Goal: Information Seeking & Learning: Learn about a topic

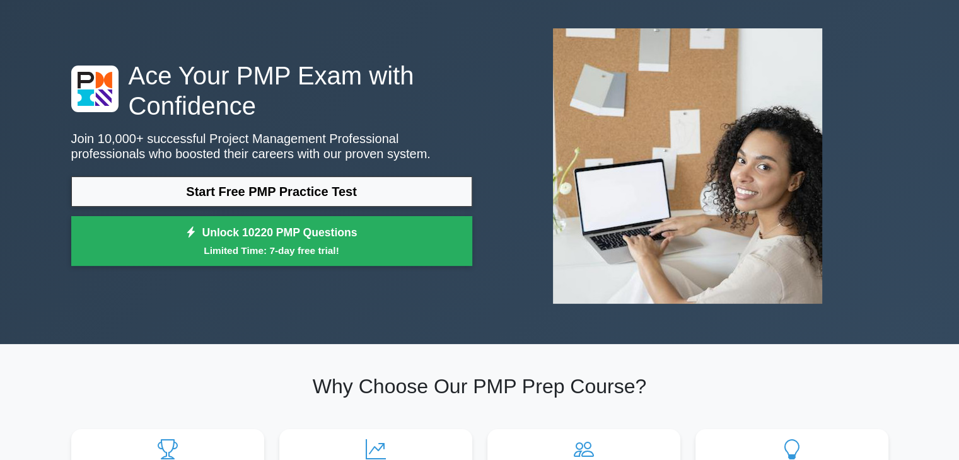
scroll to position [126, 0]
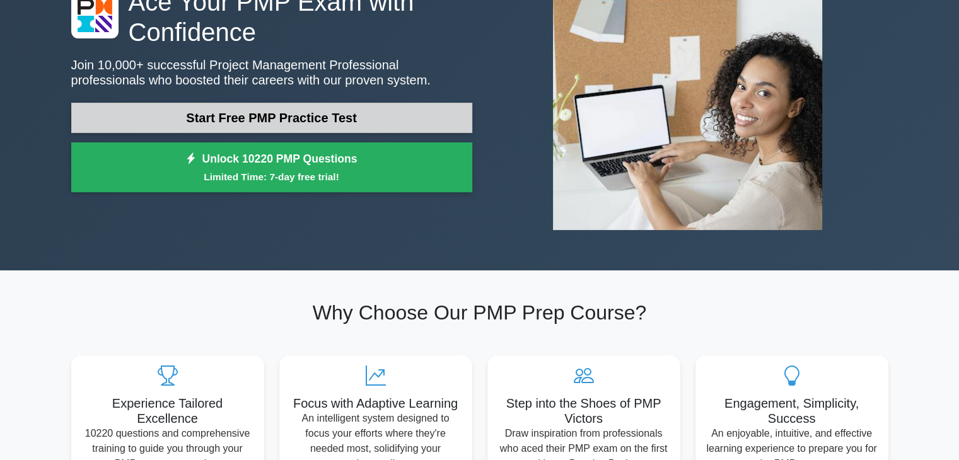
click at [399, 121] on link "Start Free PMP Practice Test" at bounding box center [271, 118] width 401 height 30
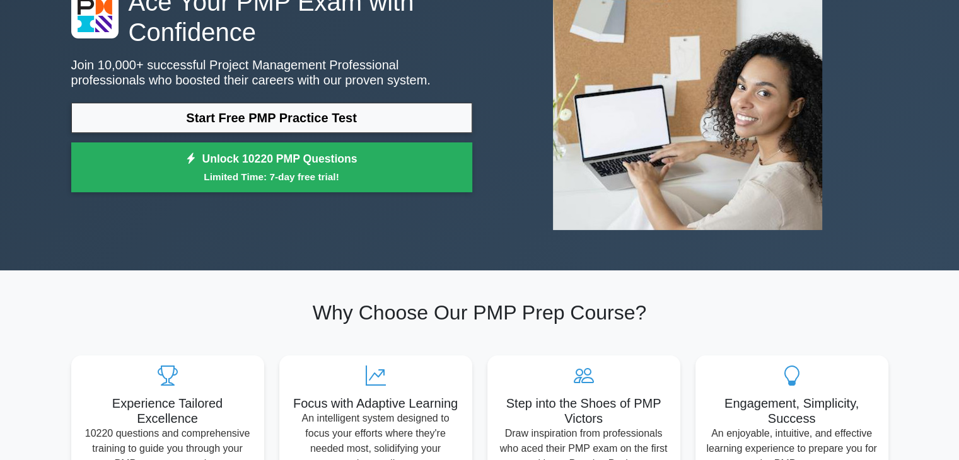
scroll to position [273, 0]
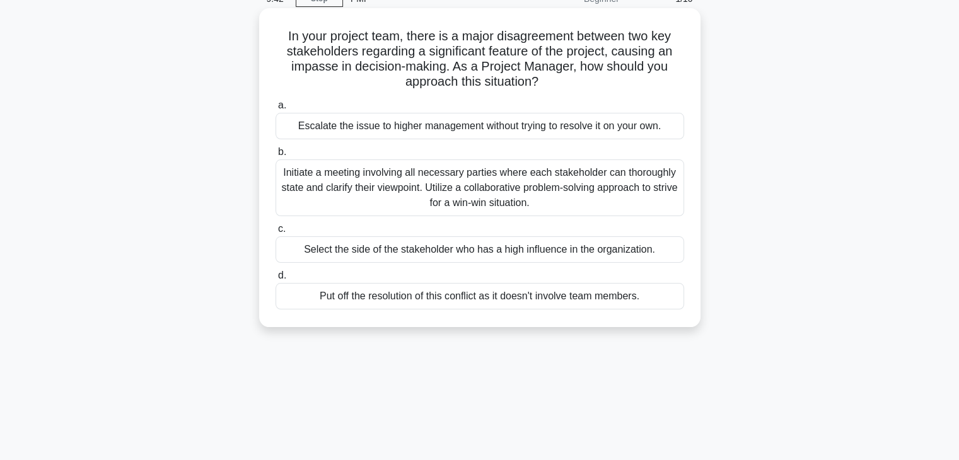
scroll to position [63, 0]
click at [414, 183] on div "Initiate a meeting involving all necessary parties where each stakeholder can t…" at bounding box center [479, 187] width 408 height 57
click at [275, 156] on input "b. Initiate a meeting involving all necessary parties where each stakeholder ca…" at bounding box center [275, 152] width 0 height 8
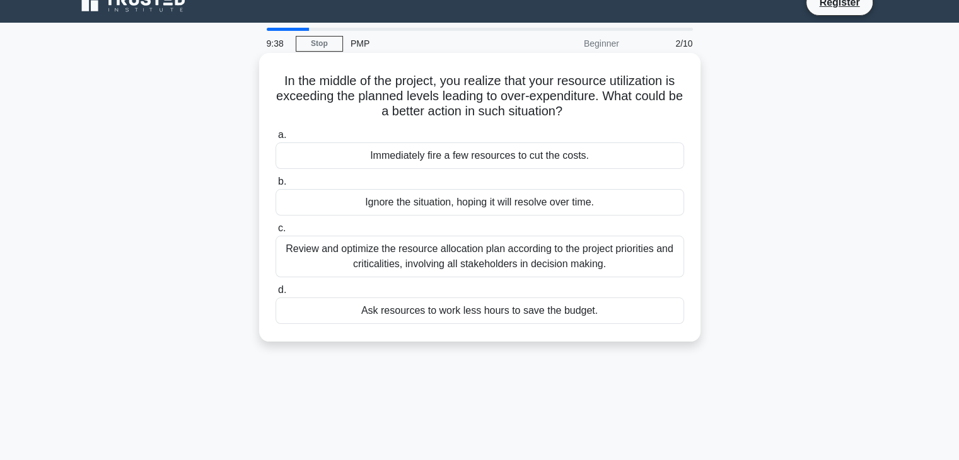
scroll to position [0, 0]
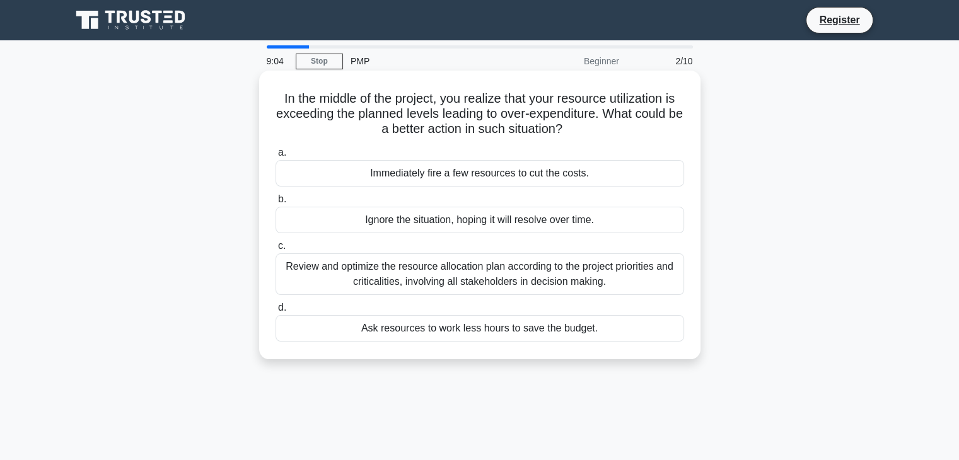
click at [605, 275] on div "Review and optimize the resource allocation plan according to the project prior…" at bounding box center [479, 274] width 408 height 42
click at [275, 250] on input "c. Review and optimize the resource allocation plan according to the project pr…" at bounding box center [275, 246] width 0 height 8
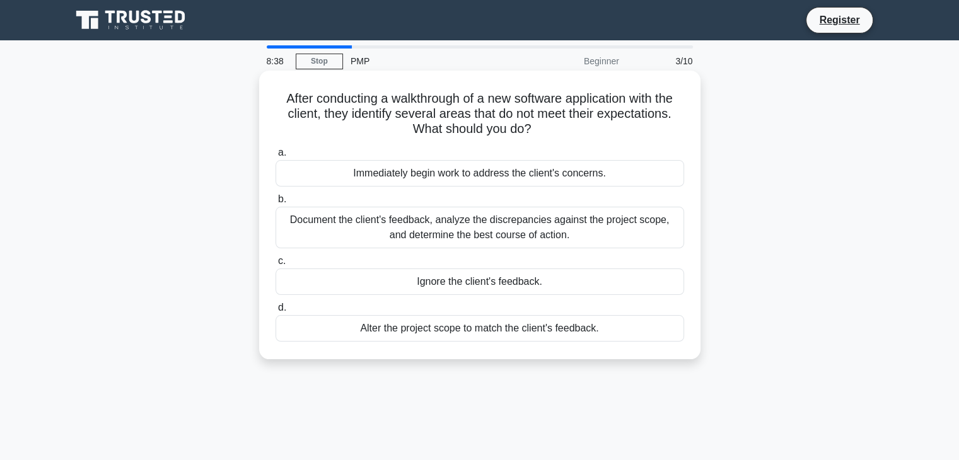
click at [567, 229] on div "Document the client's feedback, analyze the discrepancies against the project s…" at bounding box center [479, 228] width 408 height 42
click at [275, 204] on input "b. Document the client's feedback, analyze the discrepancies against the projec…" at bounding box center [275, 199] width 0 height 8
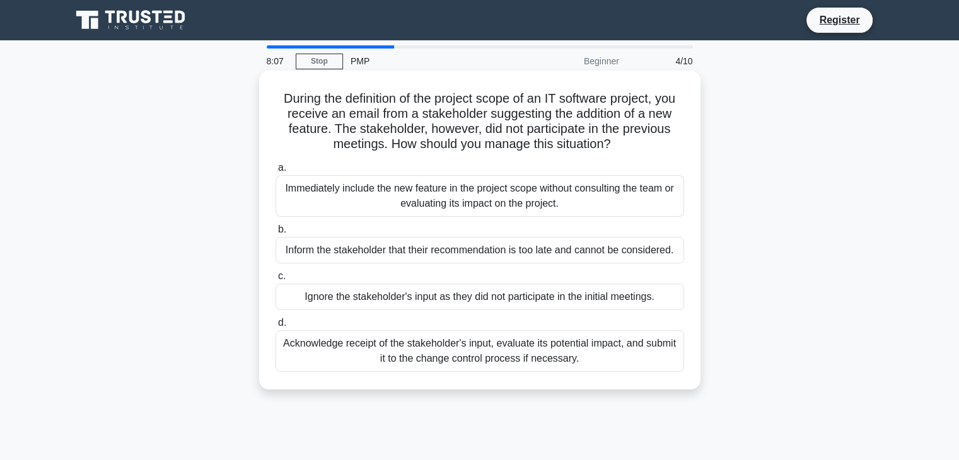
click at [492, 350] on div "Acknowledge receipt of the stakeholder's input, evaluate its potential impact, …" at bounding box center [479, 351] width 408 height 42
click at [275, 327] on input "d. Acknowledge receipt of the stakeholder's input, evaluate its potential impac…" at bounding box center [275, 323] width 0 height 8
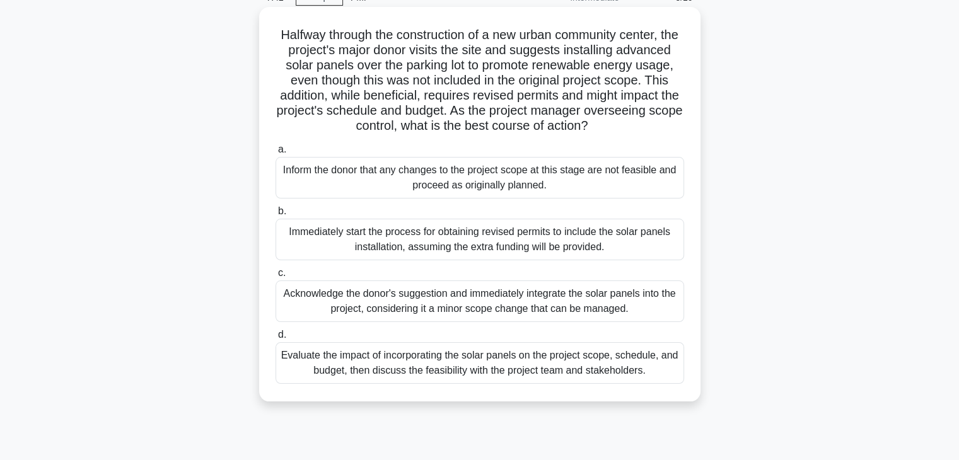
scroll to position [63, 0]
click at [536, 261] on div "Immediately start the process for obtaining revised permits to include the sola…" at bounding box center [479, 240] width 408 height 42
click at [275, 216] on input "b. Immediately start the process for obtaining revised permits to include the s…" at bounding box center [275, 212] width 0 height 8
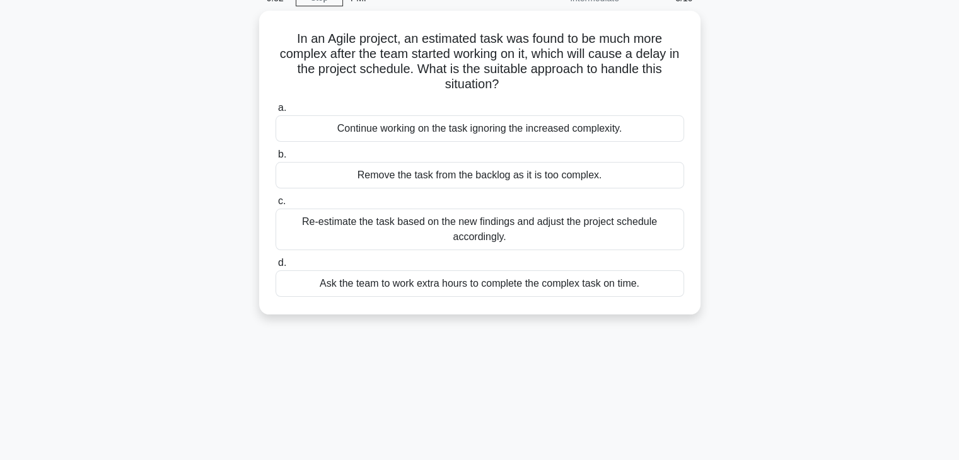
scroll to position [0, 0]
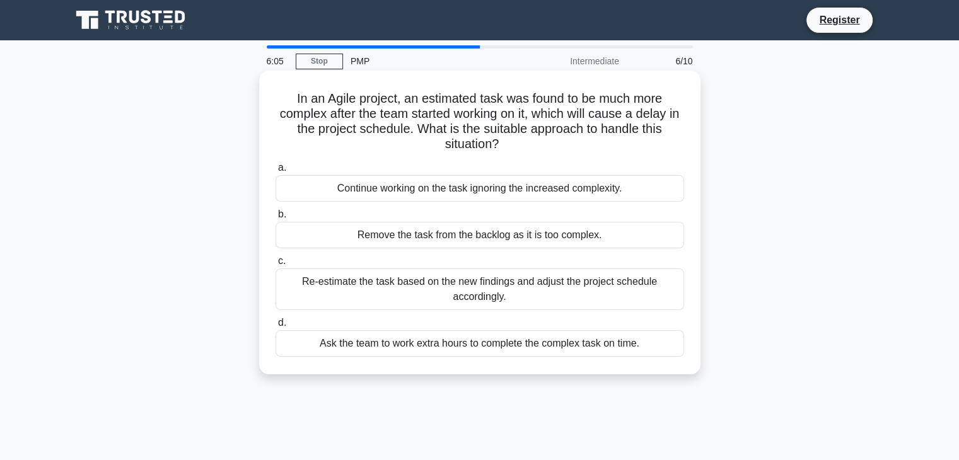
click at [524, 294] on div "Re-estimate the task based on the new findings and adjust the project schedule …" at bounding box center [479, 290] width 408 height 42
click at [275, 265] on input "c. Re-estimate the task based on the new findings and adjust the project schedu…" at bounding box center [275, 261] width 0 height 8
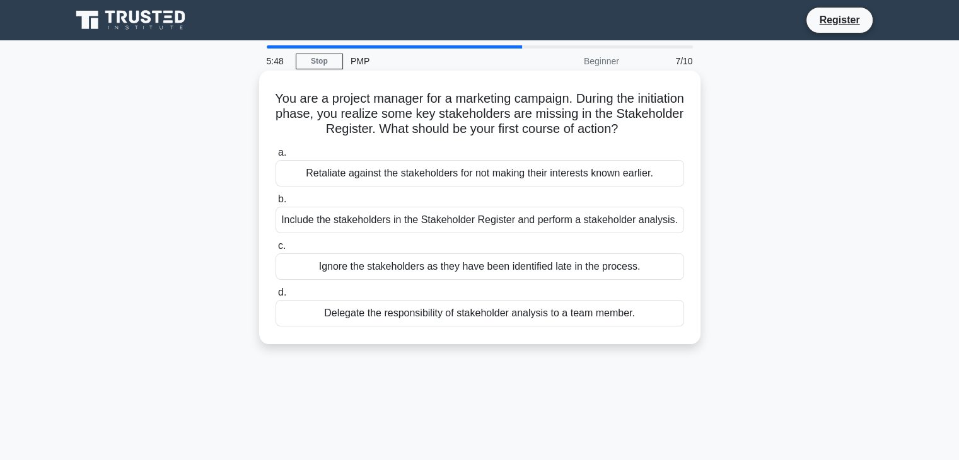
click at [597, 217] on div "Include the stakeholders in the Stakeholder Register and perform a stakeholder …" at bounding box center [479, 220] width 408 height 26
click at [275, 204] on input "b. Include the stakeholders in the Stakeholder Register and perform a stakehold…" at bounding box center [275, 199] width 0 height 8
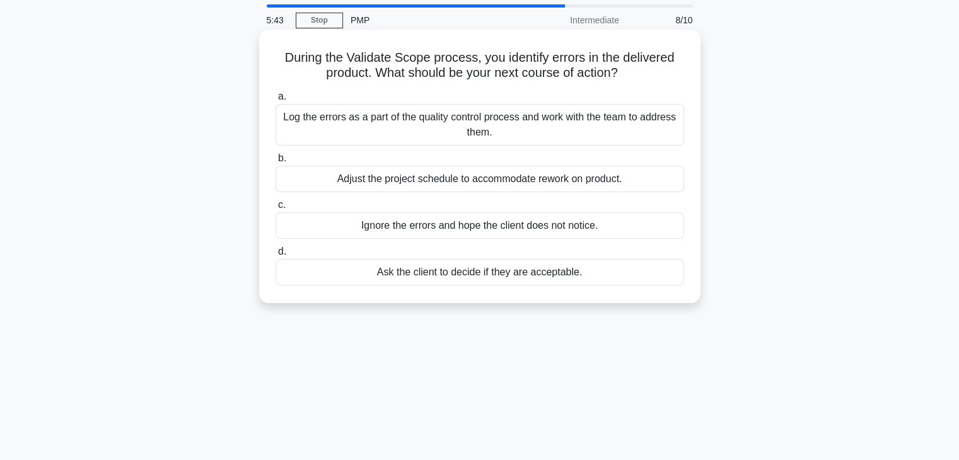
scroll to position [63, 0]
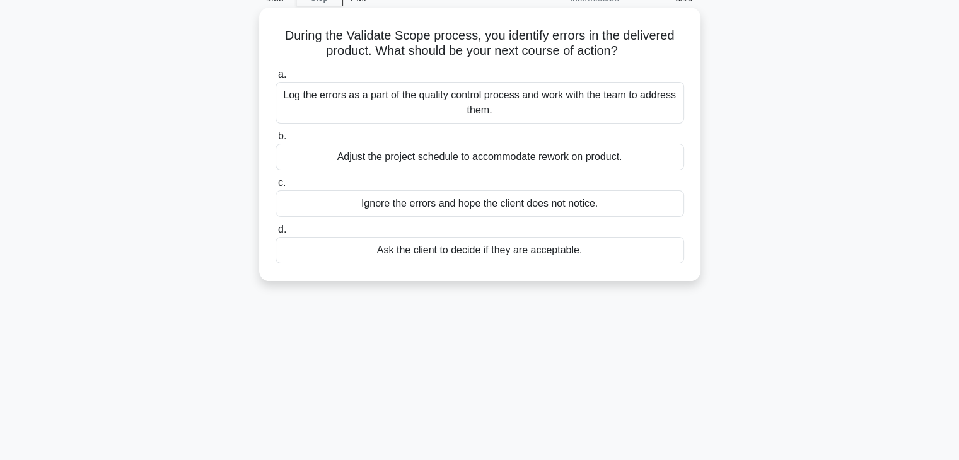
click at [531, 112] on div "Log the errors as a part of the quality control process and work with the team …" at bounding box center [479, 103] width 408 height 42
click at [275, 79] on input "a. Log the errors as a part of the quality control process and work with the te…" at bounding box center [275, 75] width 0 height 8
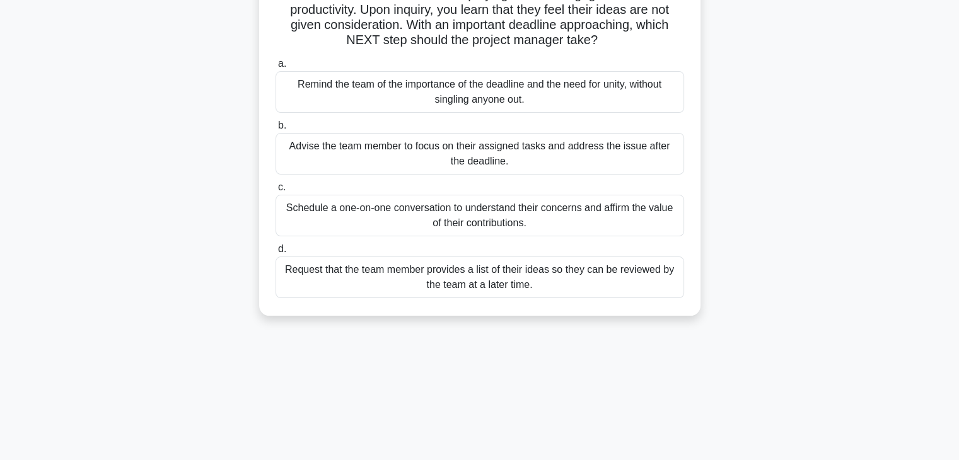
scroll to position [126, 0]
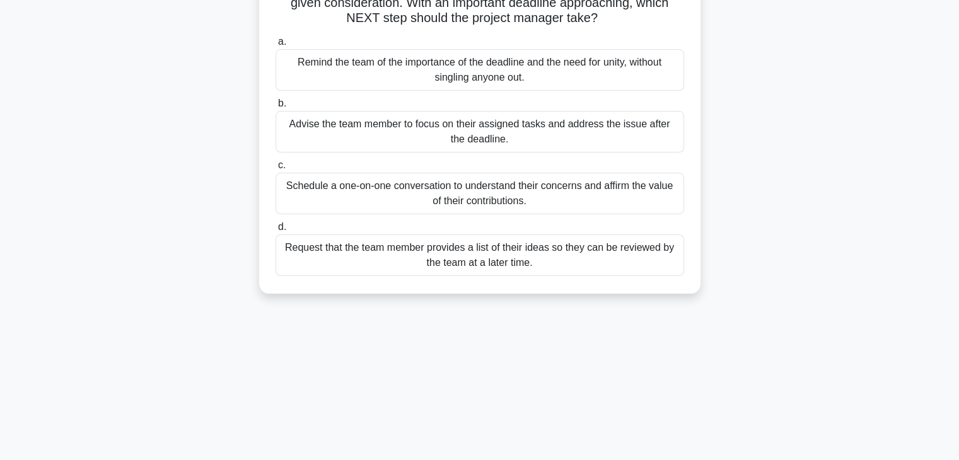
click at [389, 96] on label "b. Advise the team member to focus on their assigned tasks and address the issu…" at bounding box center [479, 124] width 408 height 57
click at [275, 100] on input "b. Advise the team member to focus on their assigned tasks and address the issu…" at bounding box center [275, 104] width 0 height 8
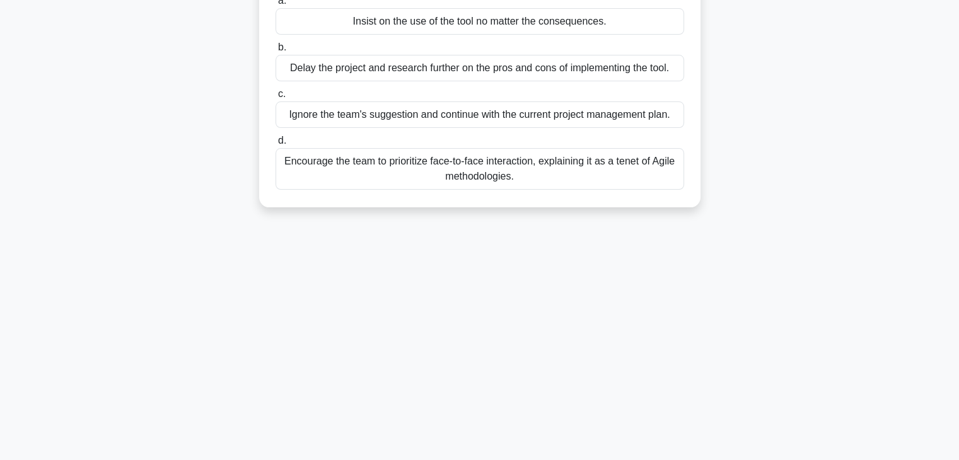
scroll to position [189, 0]
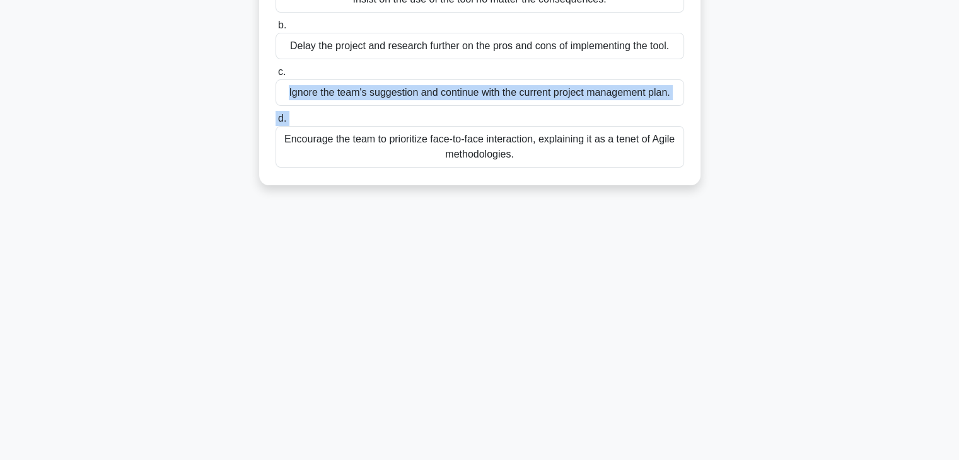
drag, startPoint x: 285, startPoint y: 141, endPoint x: 358, endPoint y: 71, distance: 101.6
click at [358, 71] on div "a. Insist on the use of the tool no matter the consequences. [PERSON_NAME] the …" at bounding box center [480, 69] width 424 height 202
drag, startPoint x: 287, startPoint y: 41, endPoint x: 566, endPoint y: 149, distance: 299.6
click at [566, 149] on div "a. Insist on the use of the tool no matter the consequences. [PERSON_NAME] the …" at bounding box center [480, 69] width 424 height 202
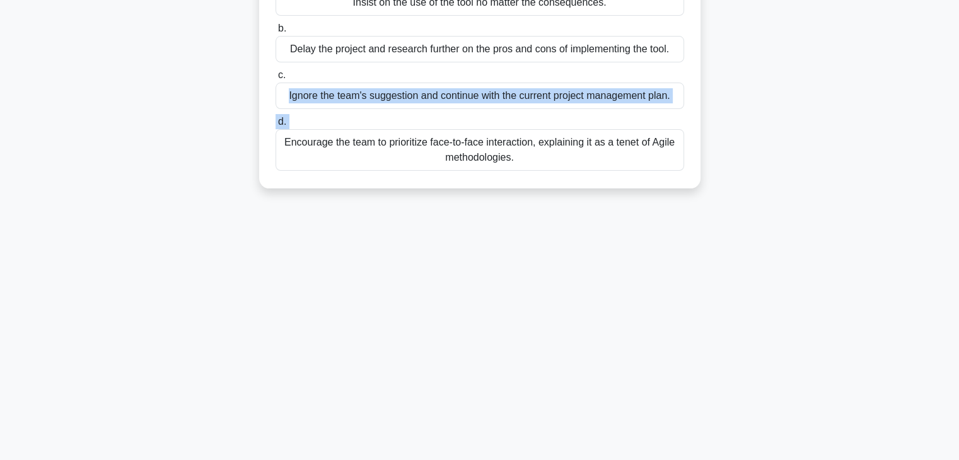
click at [666, 386] on div "2:27 Stop PMP Intermediate 10/10 You are working with a team that wants to use …" at bounding box center [480, 171] width 832 height 630
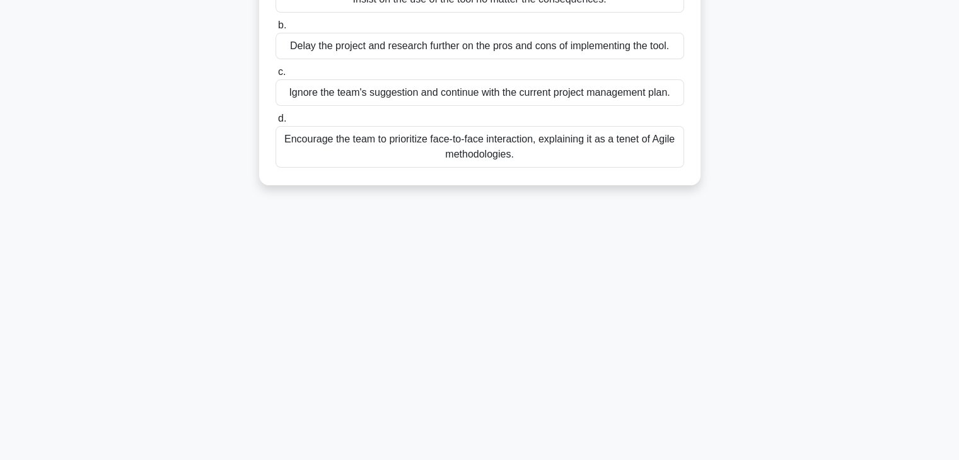
drag, startPoint x: 528, startPoint y: 162, endPoint x: 285, endPoint y: 52, distance: 267.2
click at [285, 52] on div "a. Insist on the use of the tool no matter the consequences. [PERSON_NAME] the …" at bounding box center [480, 69] width 424 height 202
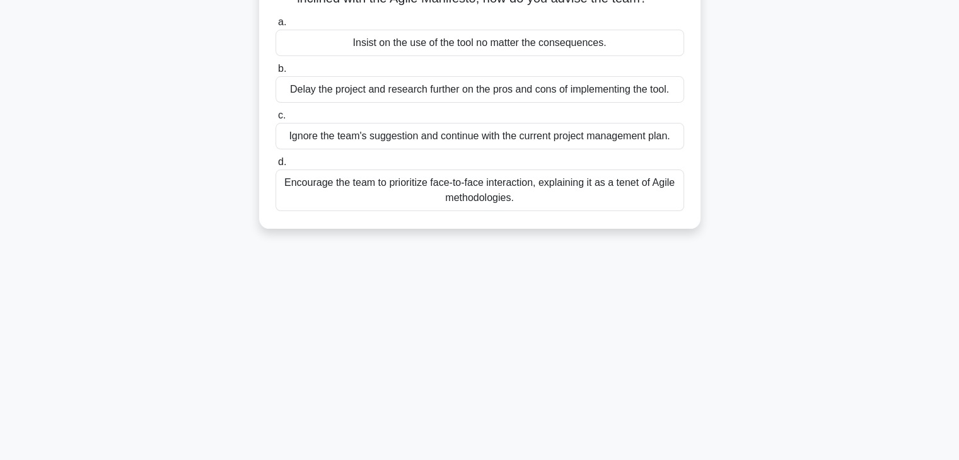
scroll to position [95, 0]
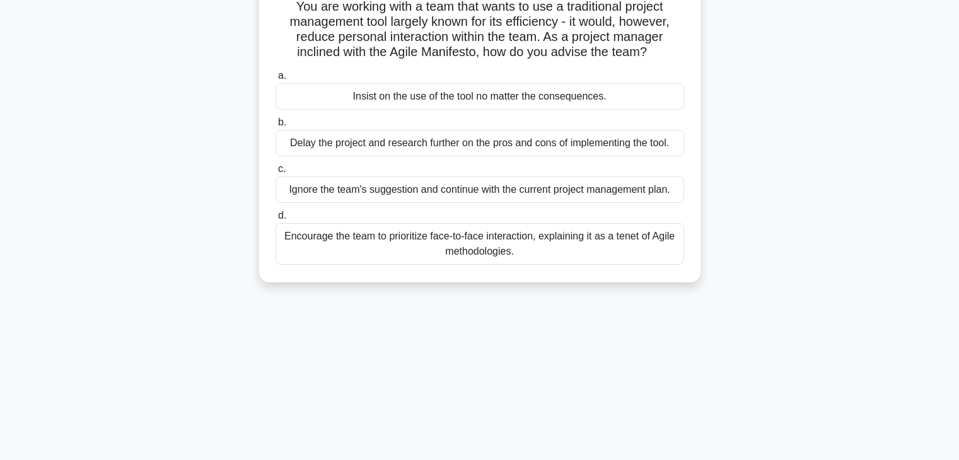
click at [318, 310] on div "1:42 Stop PMP Intermediate 10/10 You are working with a team that wants to use …" at bounding box center [480, 265] width 832 height 630
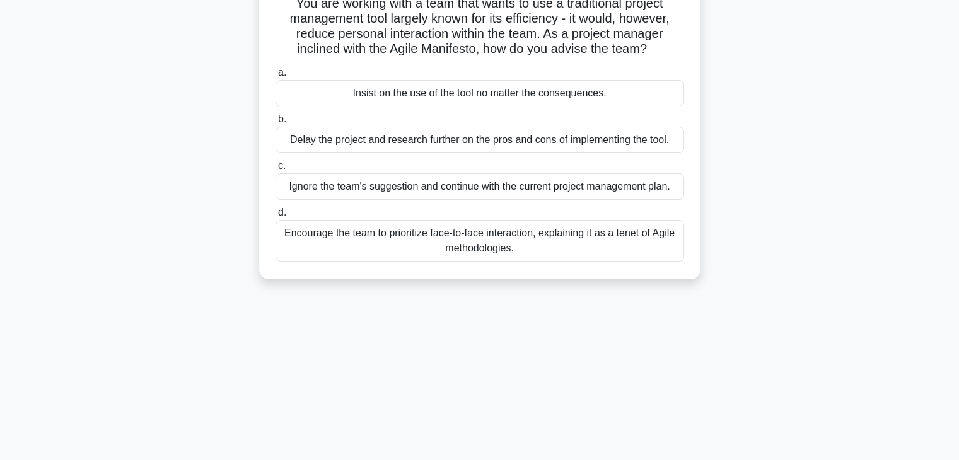
click at [454, 240] on div "Encourage the team to prioritize face-to-face interaction, explaining it as a t…" at bounding box center [479, 241] width 408 height 42
click at [275, 217] on input "d. Encourage the team to prioritize face-to-face interaction, explaining it as …" at bounding box center [275, 213] width 0 height 8
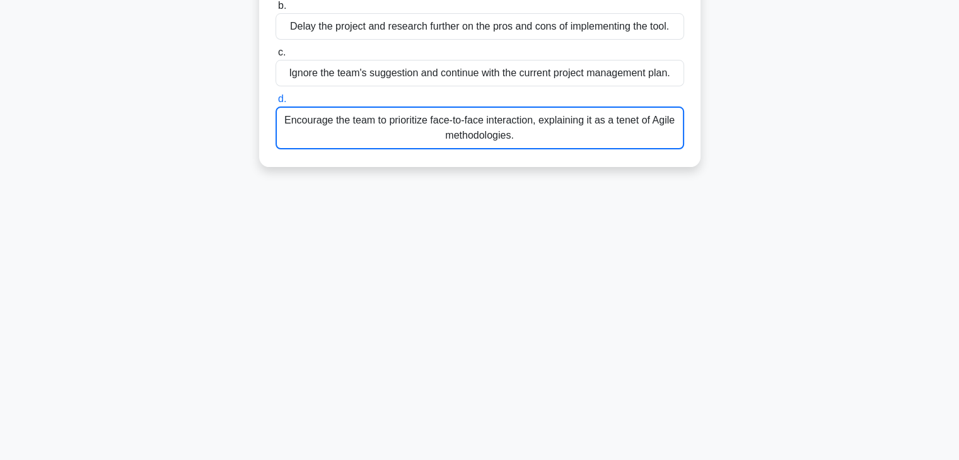
scroll to position [221, 0]
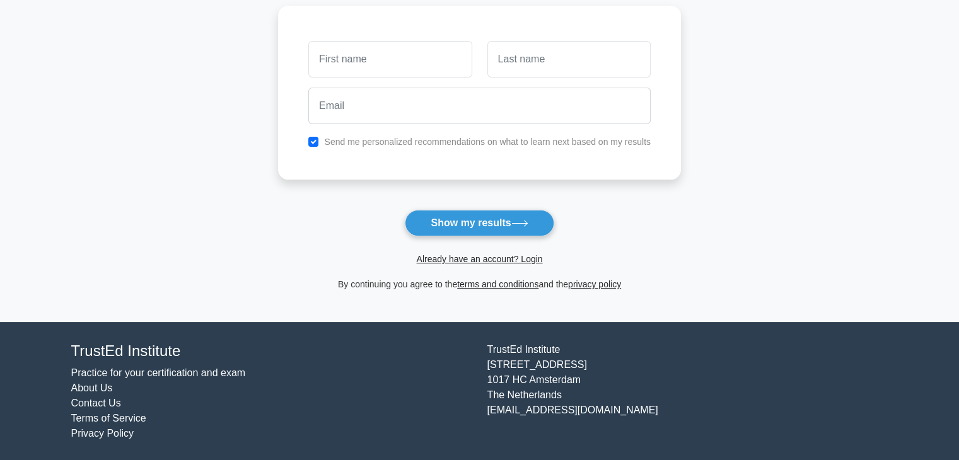
scroll to position [173, 0]
